Goal: Entertainment & Leisure: Consume media (video, audio)

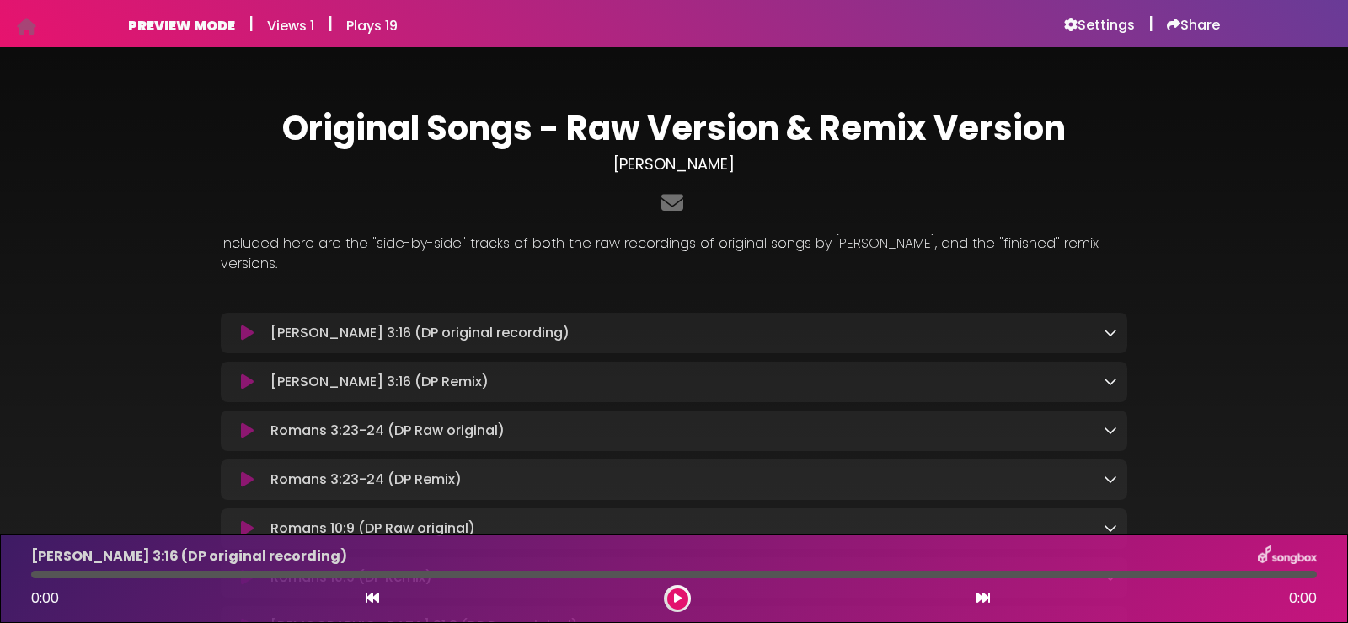
click at [1102, 21] on h6 "Settings" at bounding box center [1099, 25] width 71 height 17
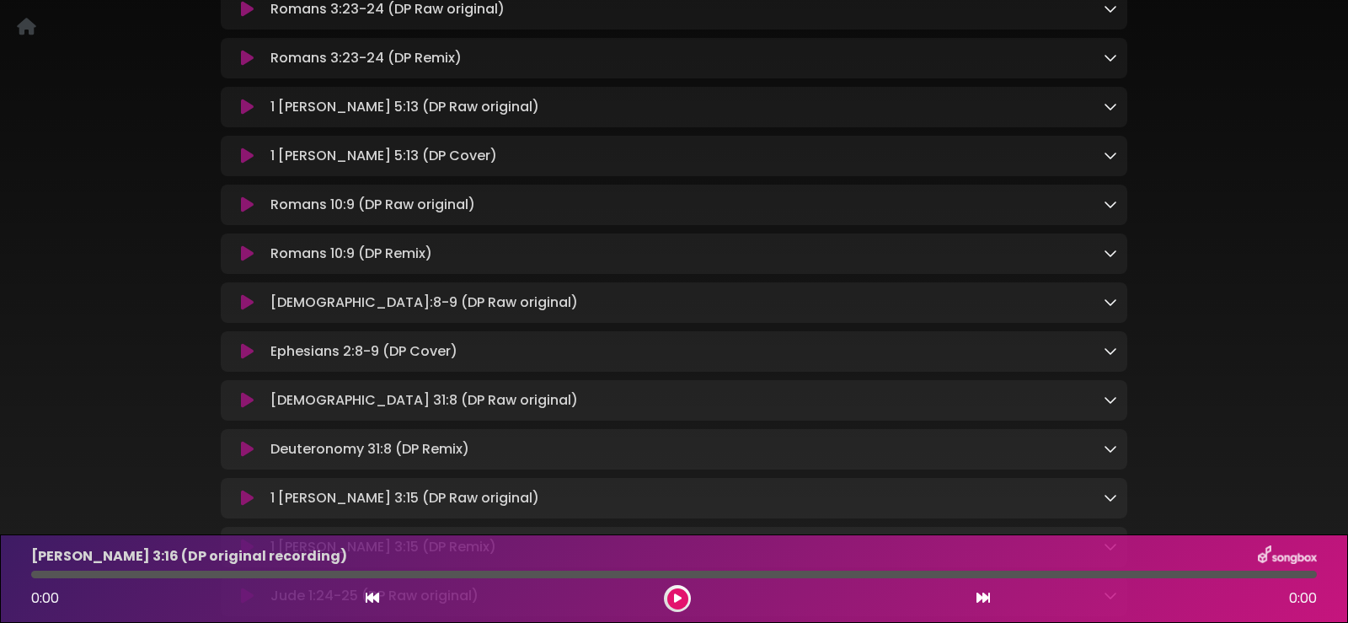
scroll to position [506, 0]
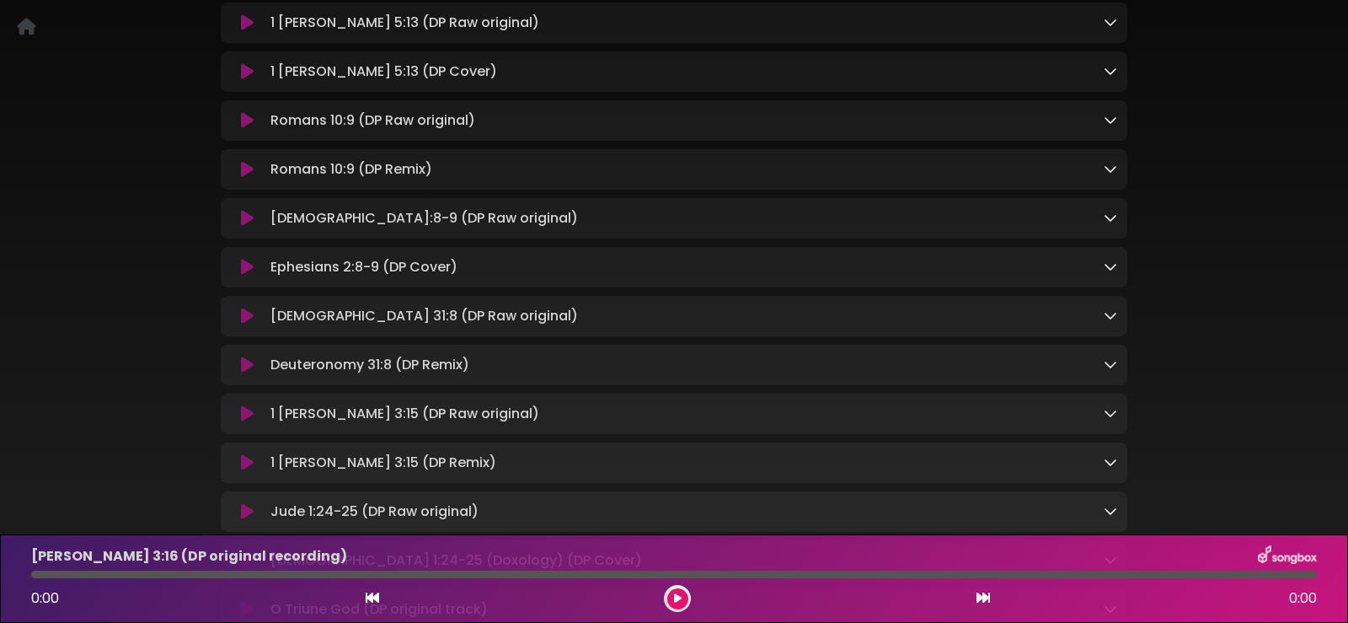
click at [253, 259] on icon at bounding box center [247, 267] width 13 height 17
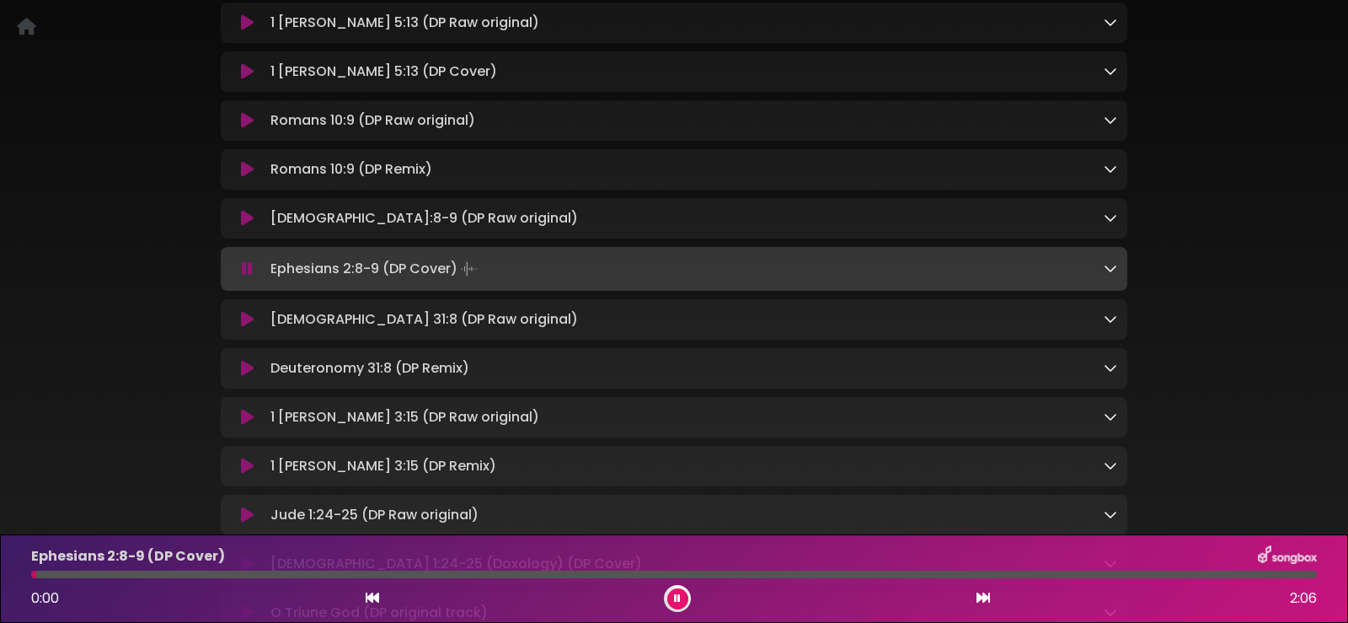
click at [1109, 261] on icon at bounding box center [1110, 267] width 13 height 13
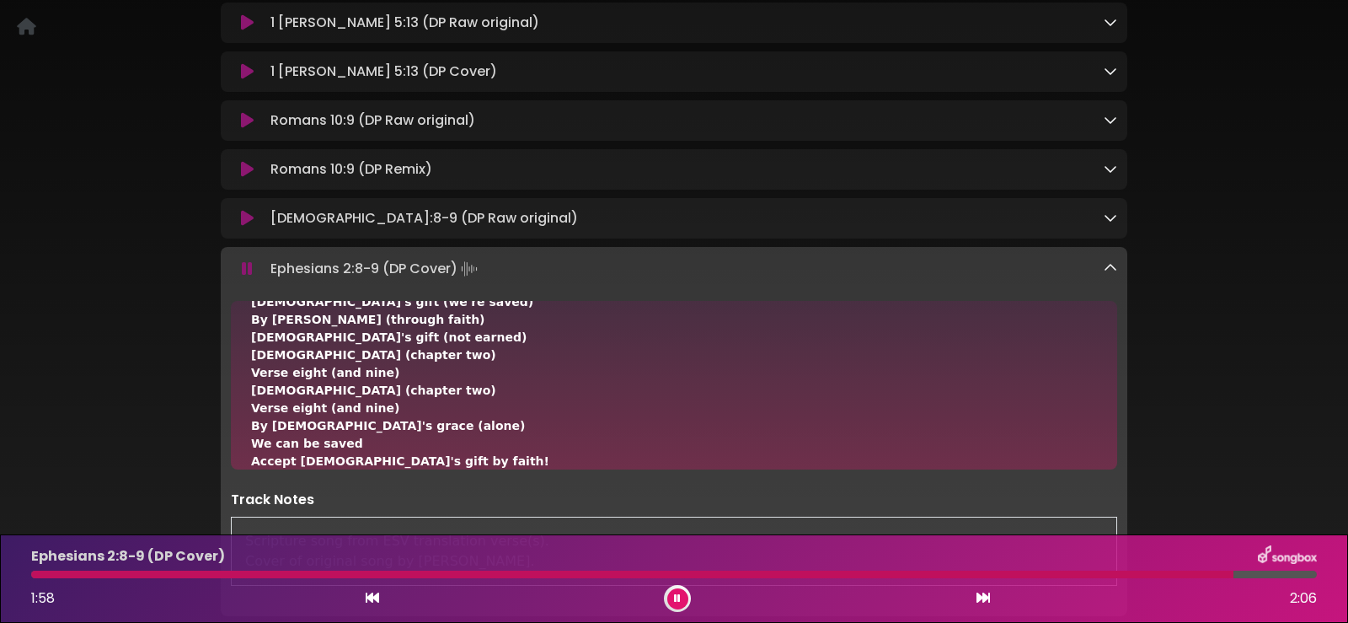
scroll to position [527, 0]
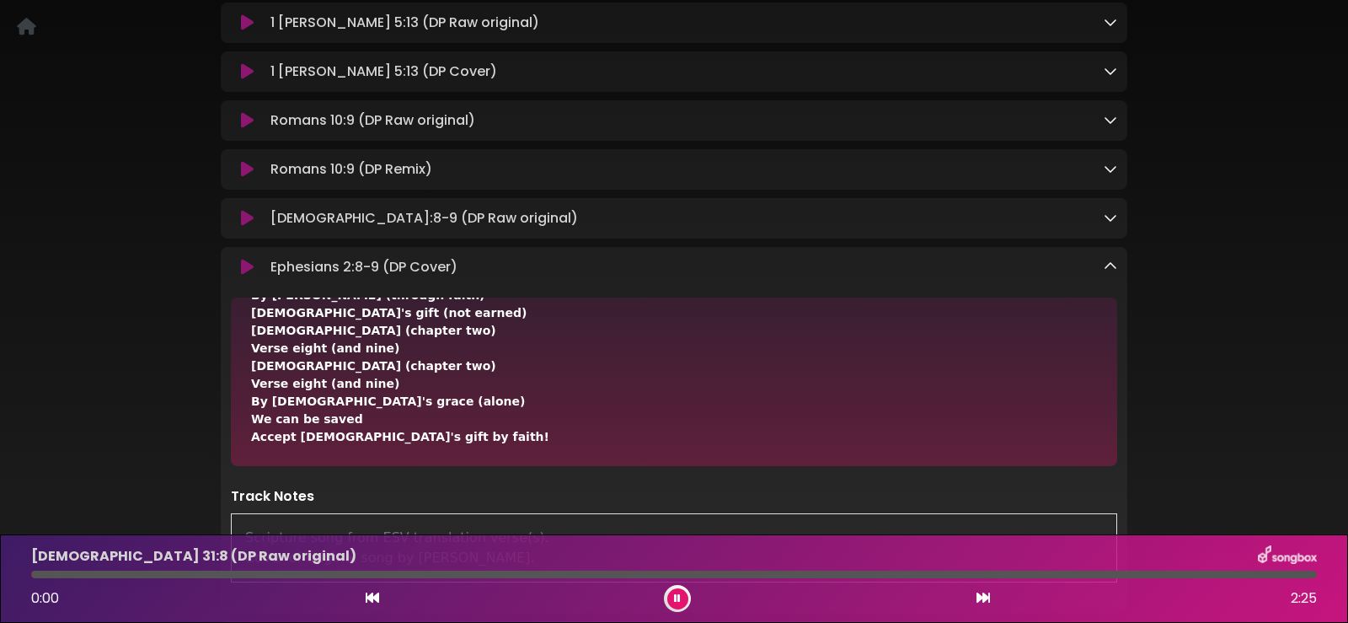
click at [1107, 260] on icon at bounding box center [1110, 266] width 13 height 13
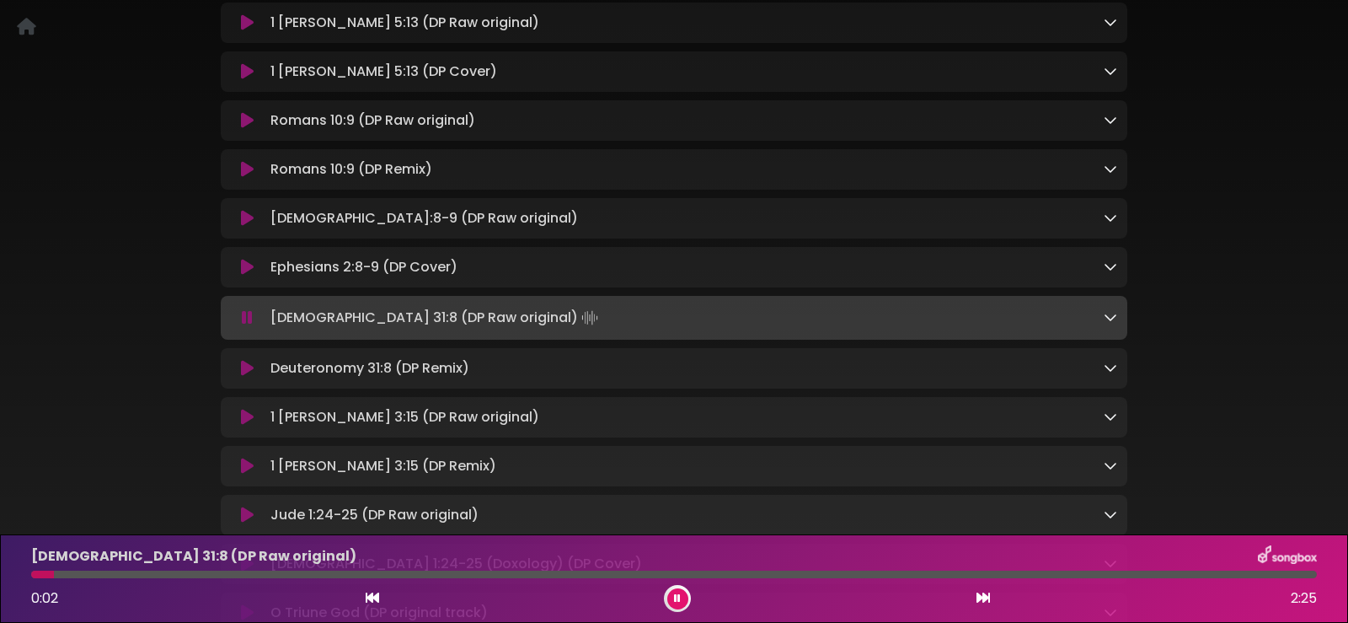
click at [676, 593] on icon at bounding box center [677, 598] width 7 height 10
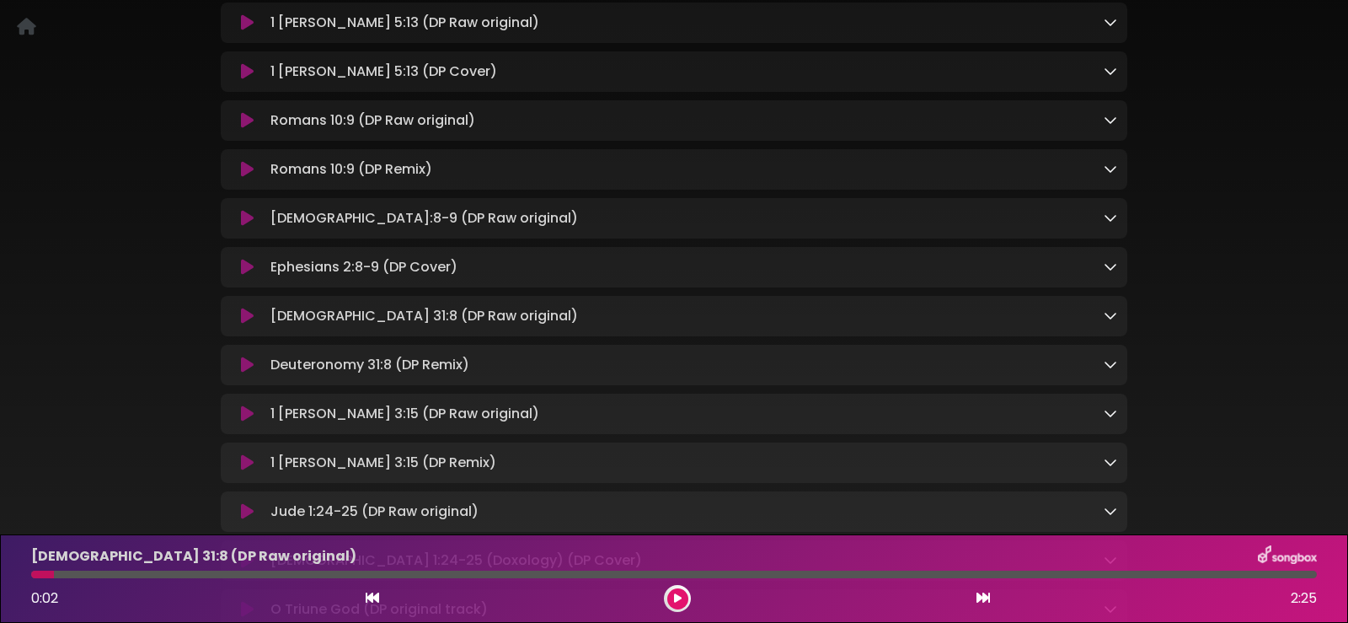
click at [675, 595] on icon at bounding box center [678, 598] width 8 height 10
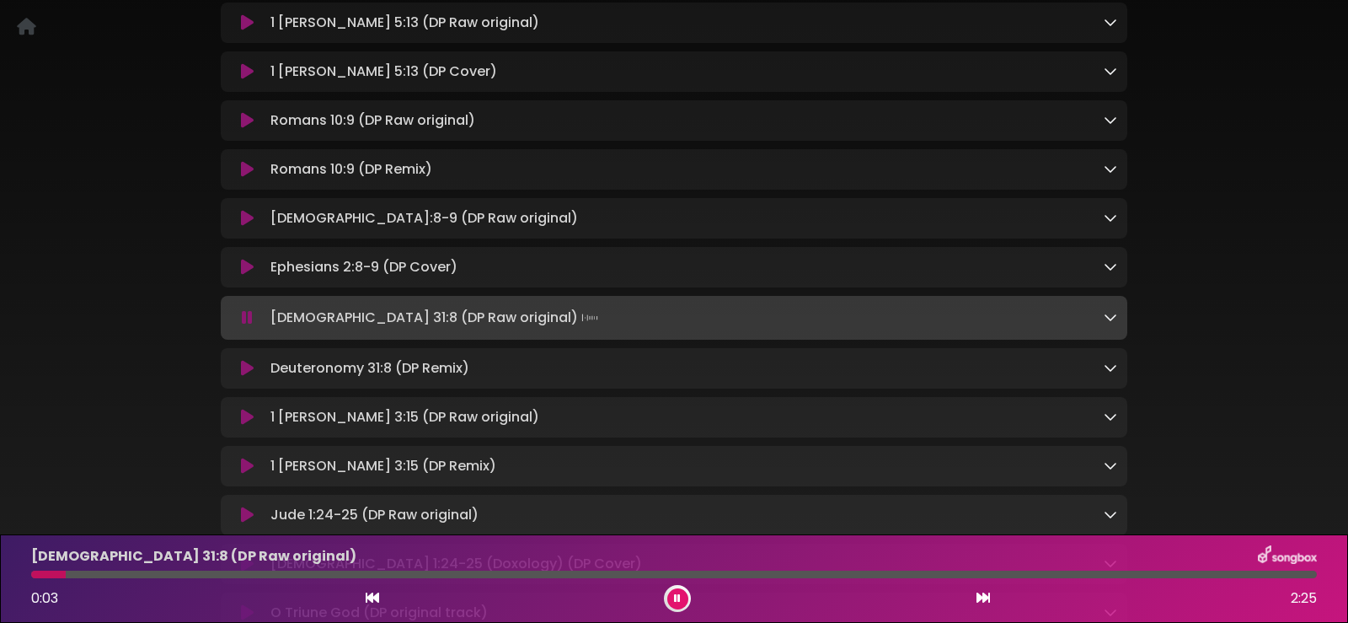
click at [675, 588] on button at bounding box center [677, 598] width 21 height 21
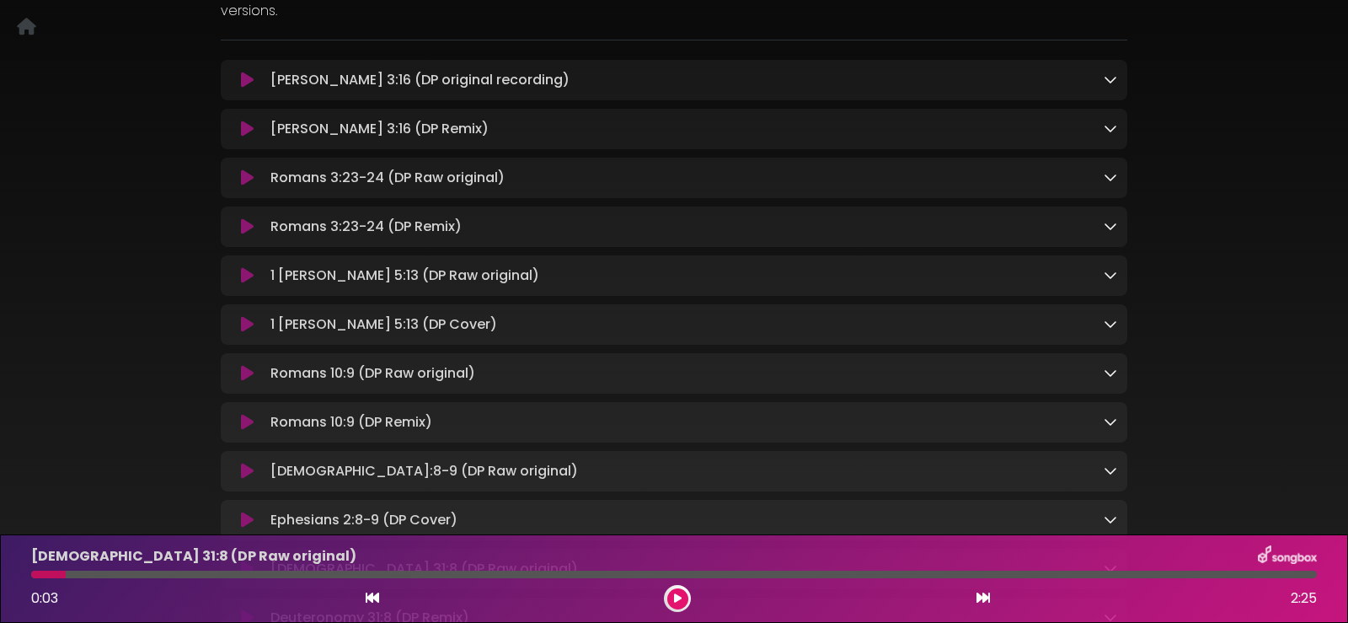
scroll to position [0, 0]
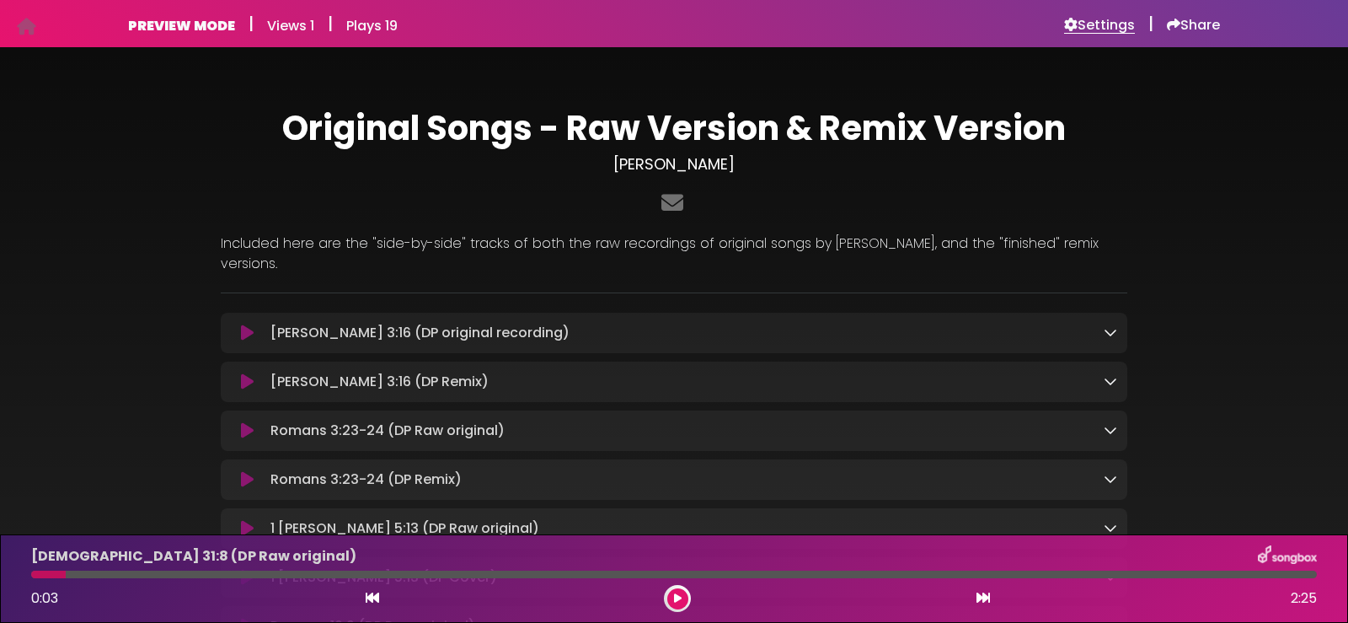
click at [1095, 19] on h6 "Settings" at bounding box center [1099, 25] width 71 height 17
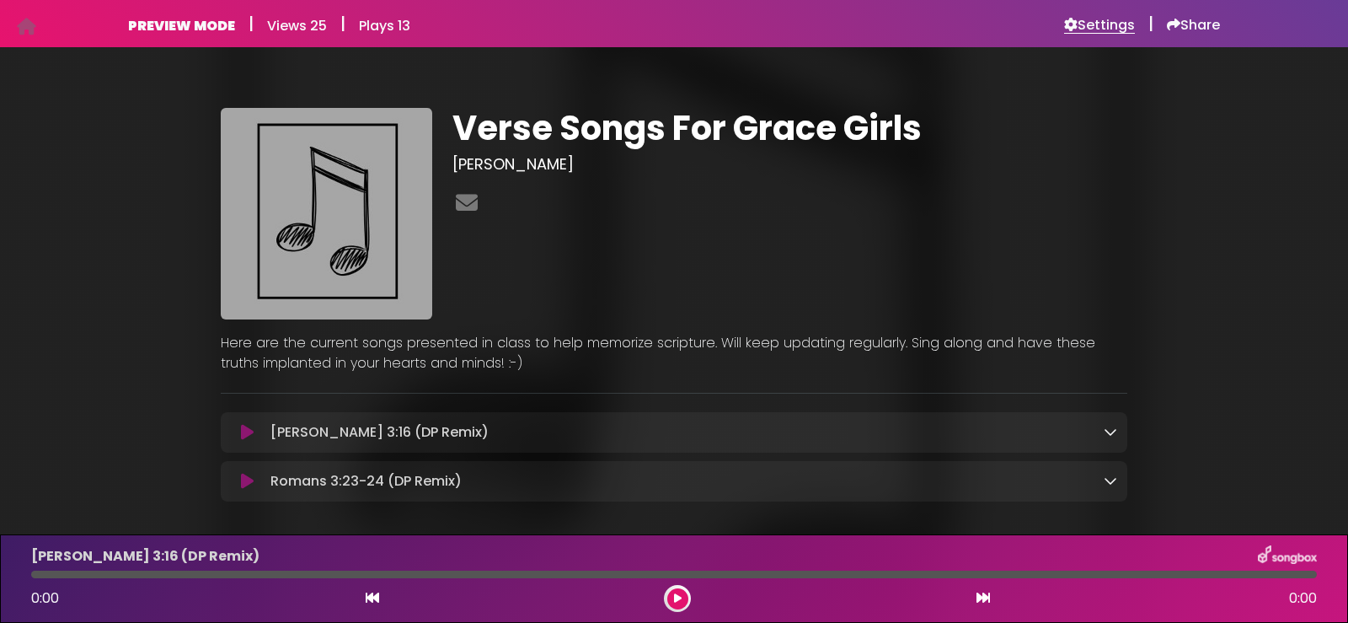
click at [1091, 23] on h6 "Settings" at bounding box center [1099, 25] width 71 height 17
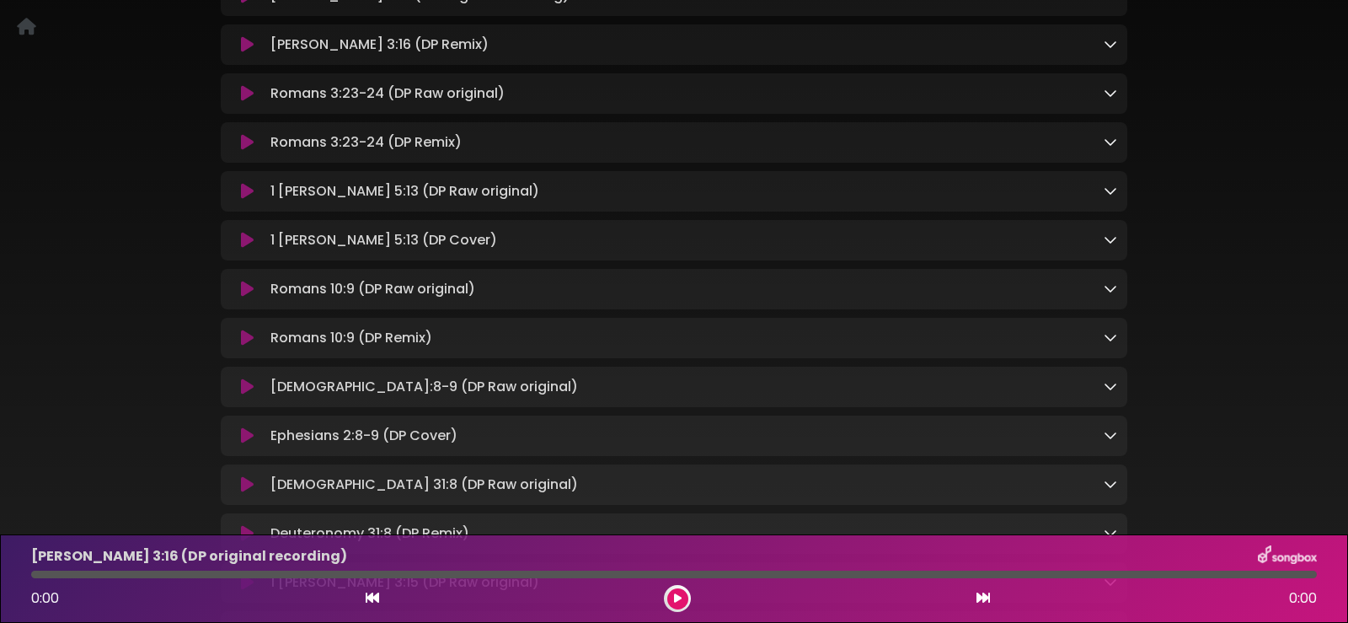
scroll to position [421, 0]
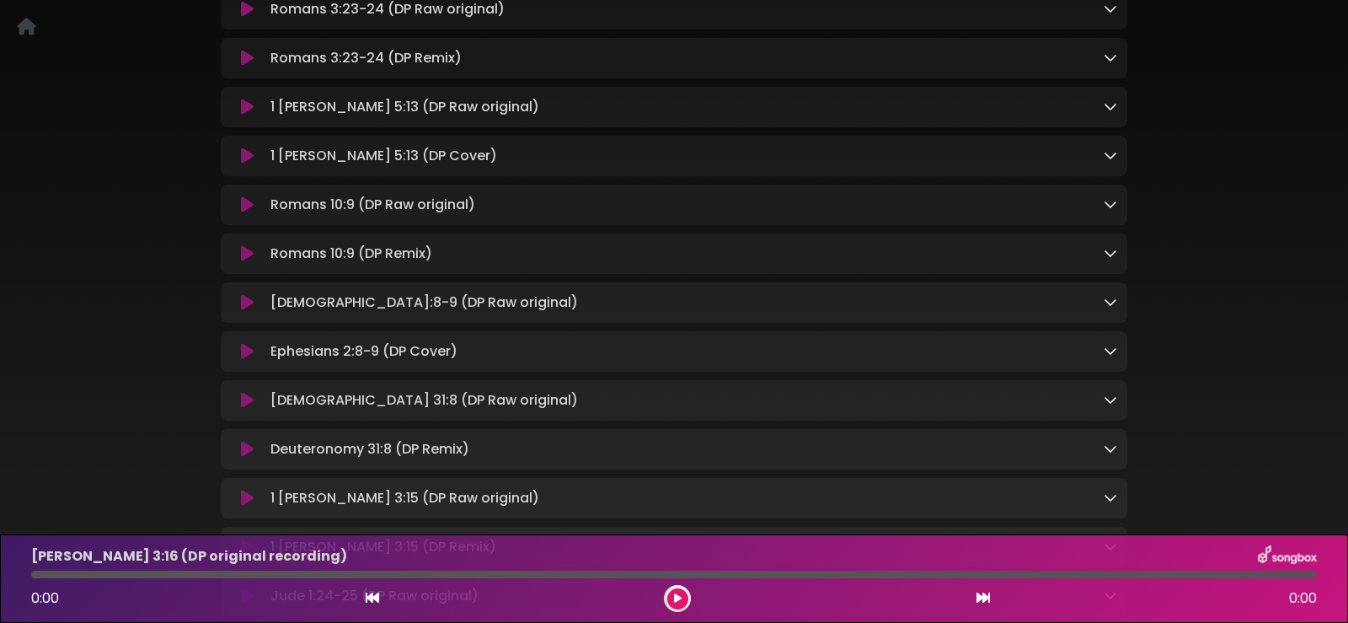
click at [1107, 344] on icon at bounding box center [1110, 350] width 13 height 13
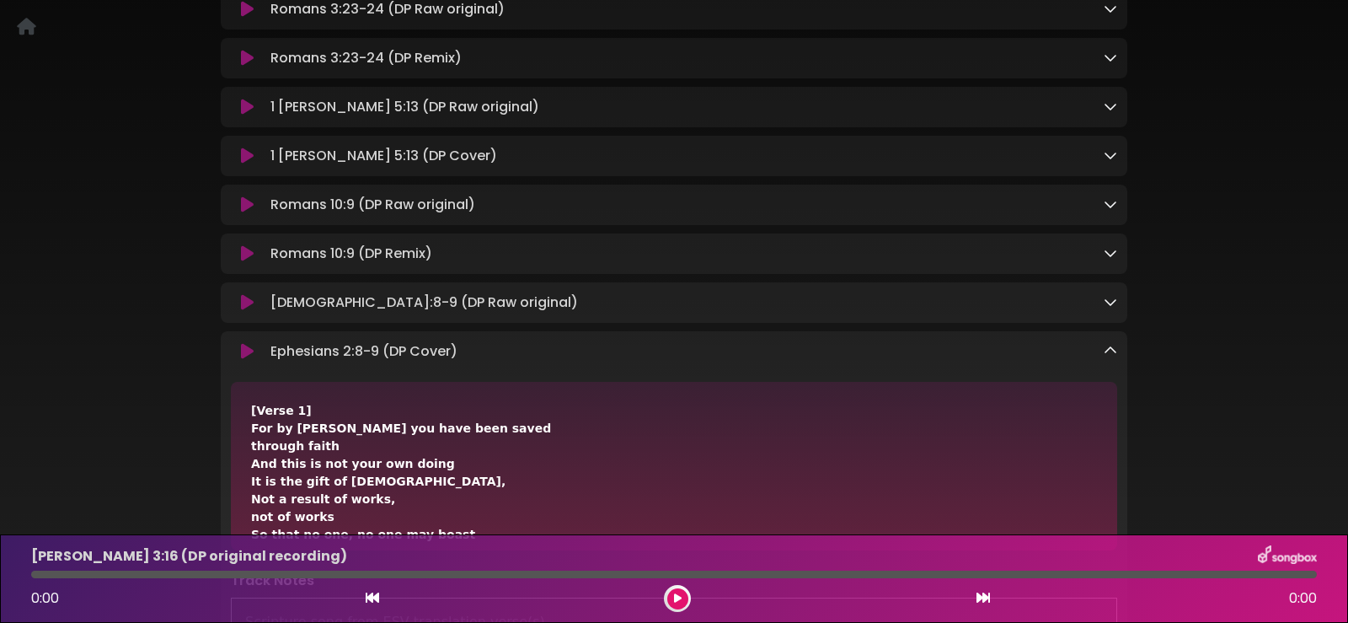
click at [249, 343] on icon at bounding box center [247, 351] width 13 height 17
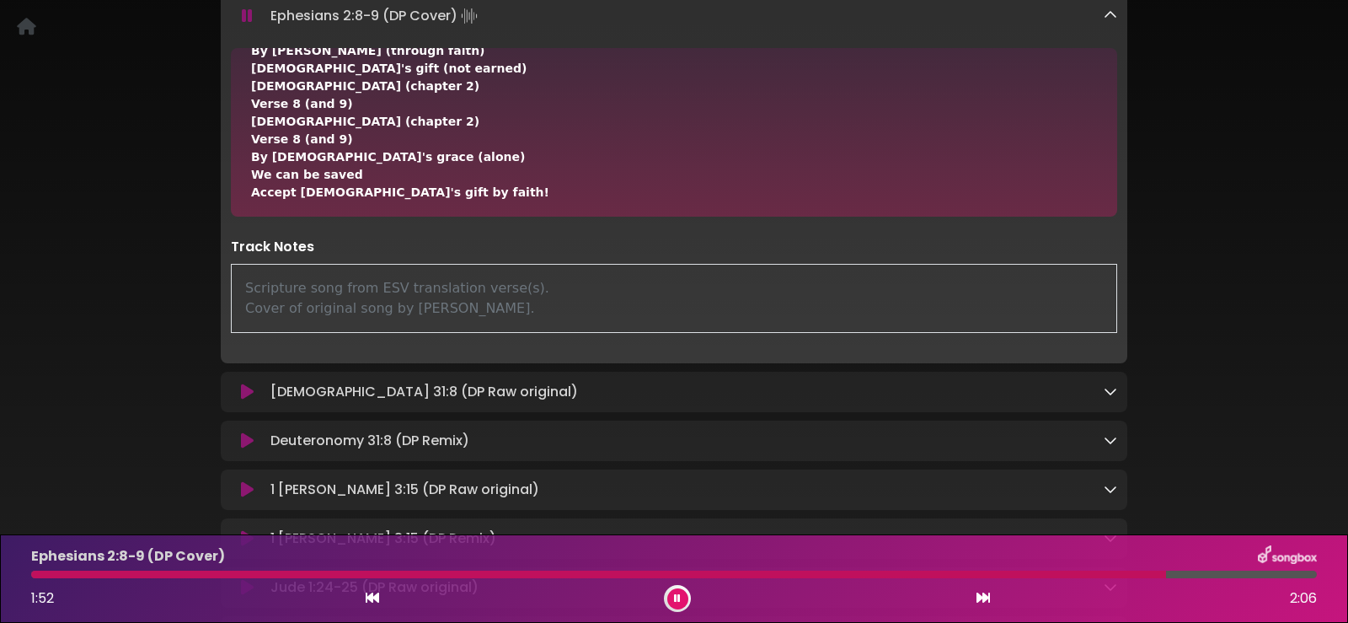
scroll to position [527, 0]
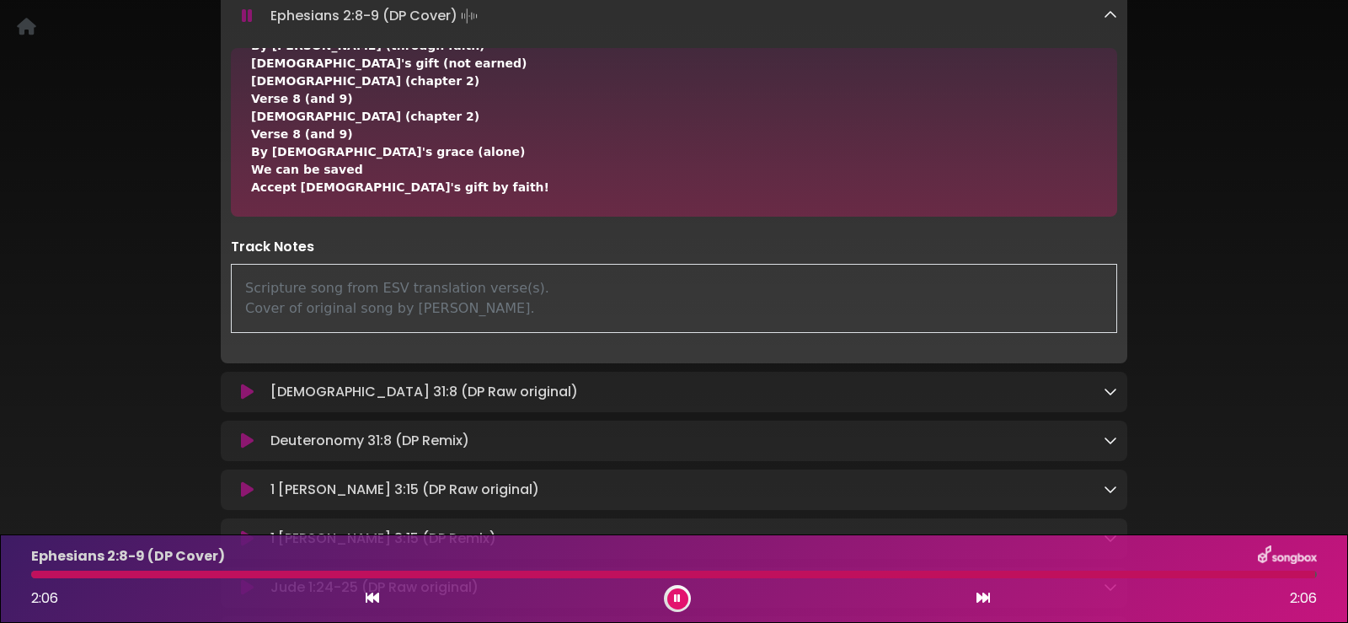
click at [682, 601] on button at bounding box center [677, 598] width 21 height 21
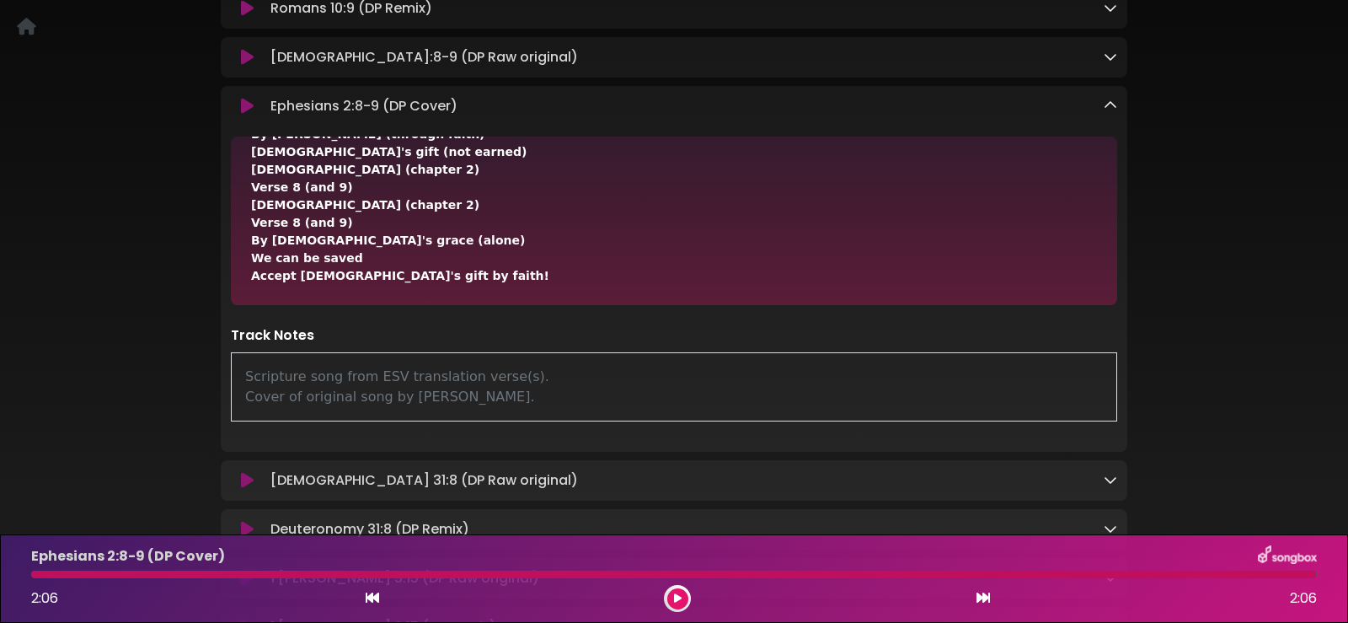
scroll to position [504, 0]
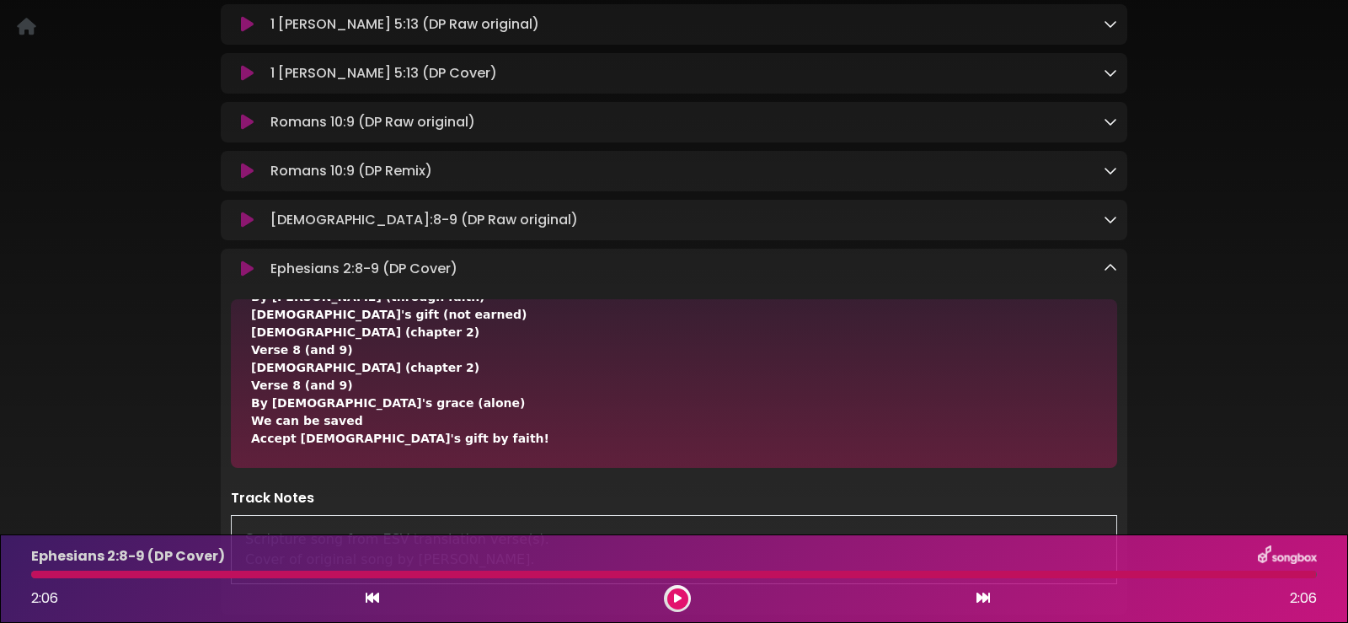
click at [1107, 261] on icon at bounding box center [1110, 267] width 13 height 13
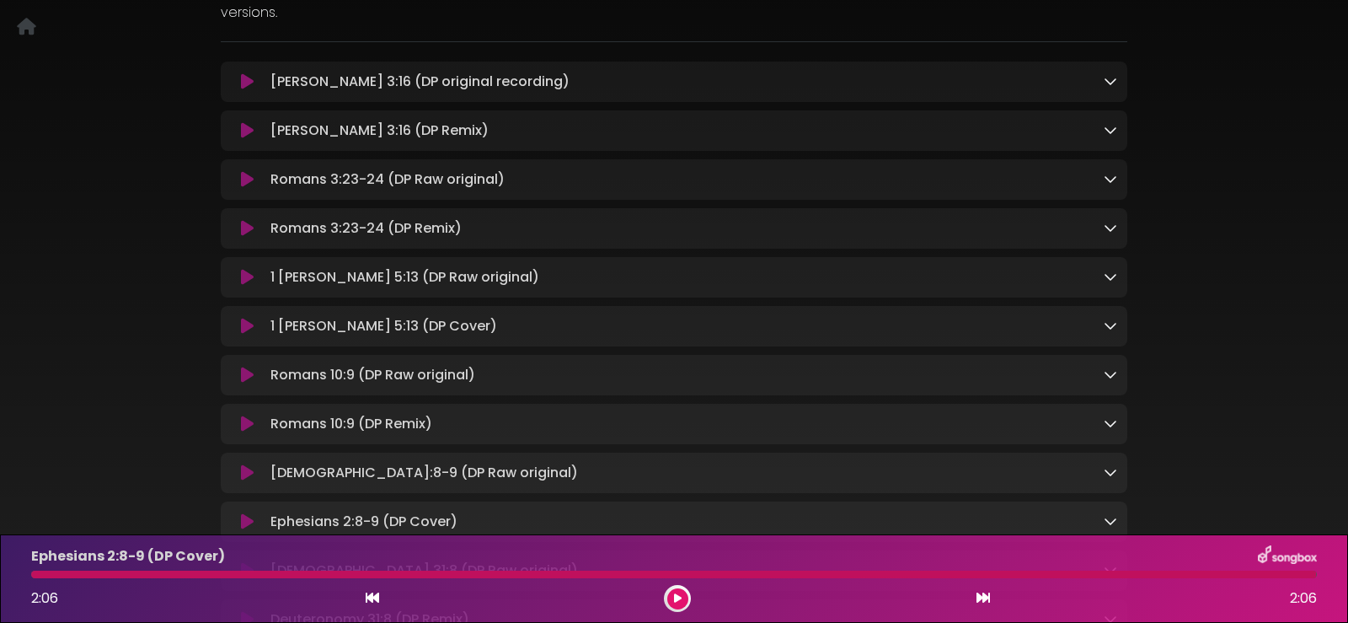
scroll to position [0, 0]
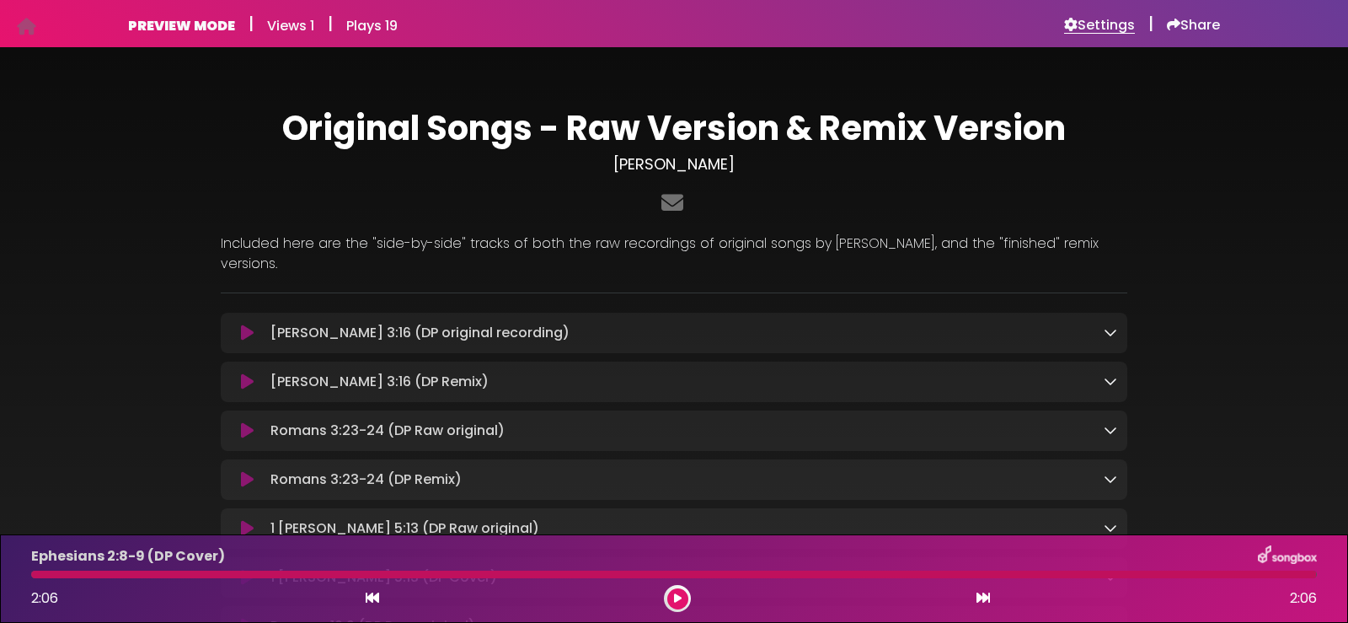
click at [1105, 22] on h6 "Settings" at bounding box center [1099, 25] width 71 height 17
